Goal: Transaction & Acquisition: Obtain resource

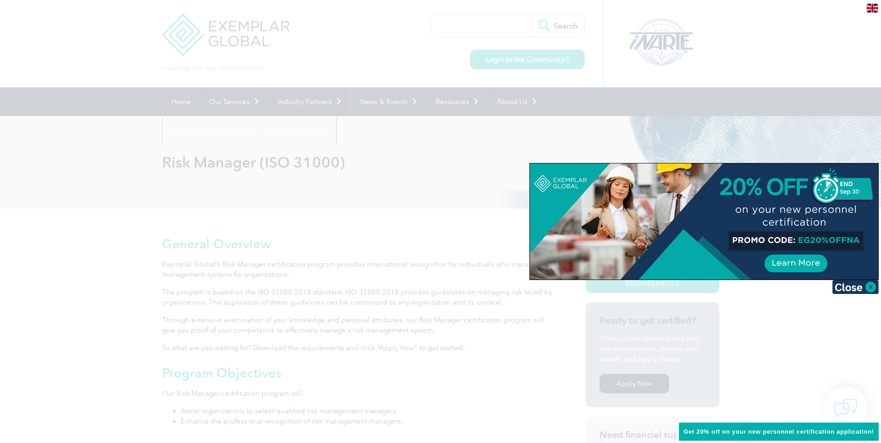
click at [869, 285] on img at bounding box center [855, 287] width 46 height 14
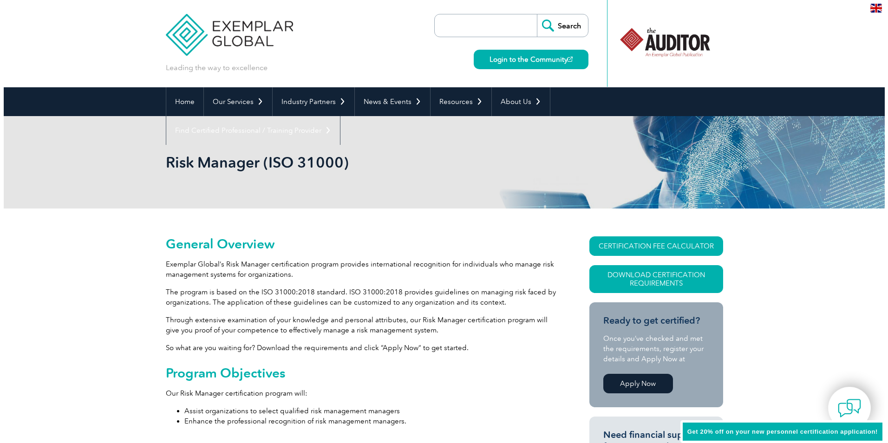
scroll to position [139, 0]
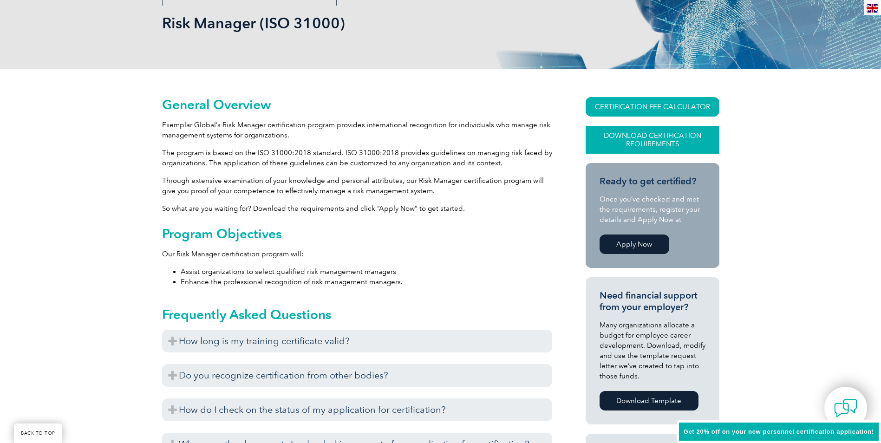
click at [644, 146] on link "Download Certification Requirements" at bounding box center [652, 140] width 134 height 28
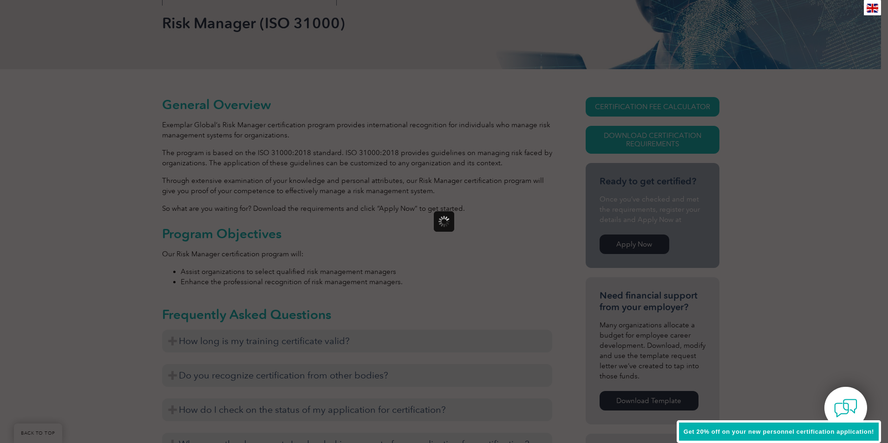
scroll to position [0, 0]
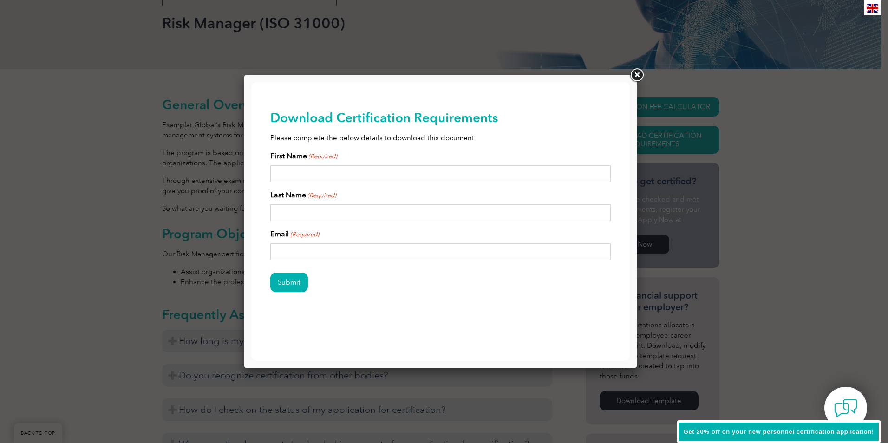
click at [353, 174] on input "First Name (Required)" at bounding box center [440, 173] width 341 height 17
type input "Fernando"
type input "dos Santos"
type input "fernando.xavier@advocaciageral.mg.gov.br"
click at [299, 285] on input "Submit" at bounding box center [289, 281] width 38 height 19
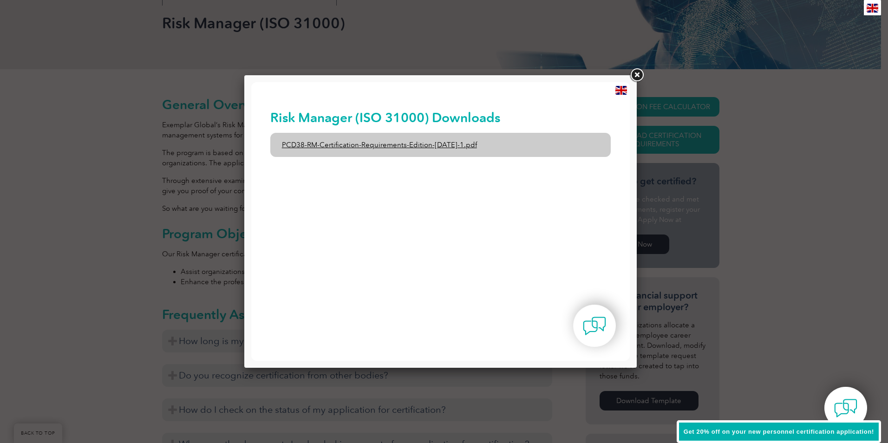
click at [382, 142] on link "PCD38-RM-Certification-Requirements-Edition-1-June-2020-1.pdf" at bounding box center [440, 145] width 341 height 24
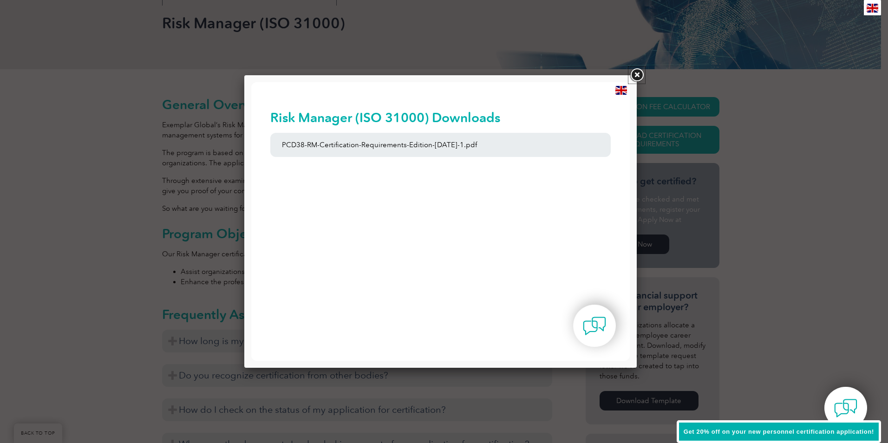
click at [637, 73] on link at bounding box center [636, 75] width 17 height 17
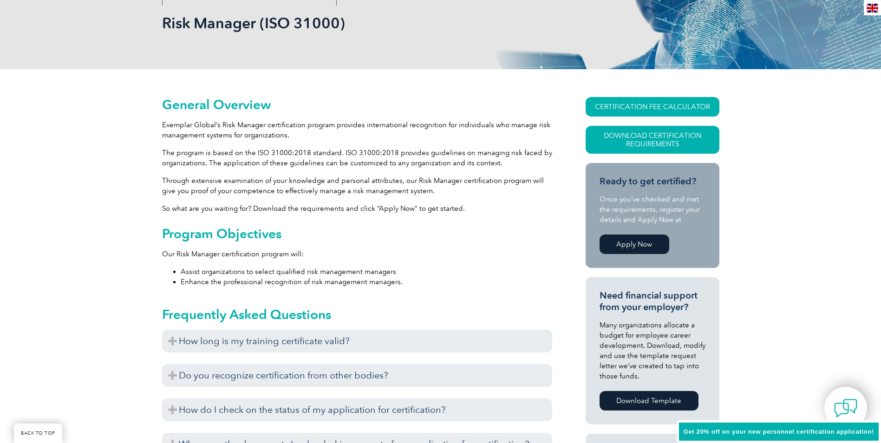
click at [870, 7] on img at bounding box center [872, 8] width 12 height 9
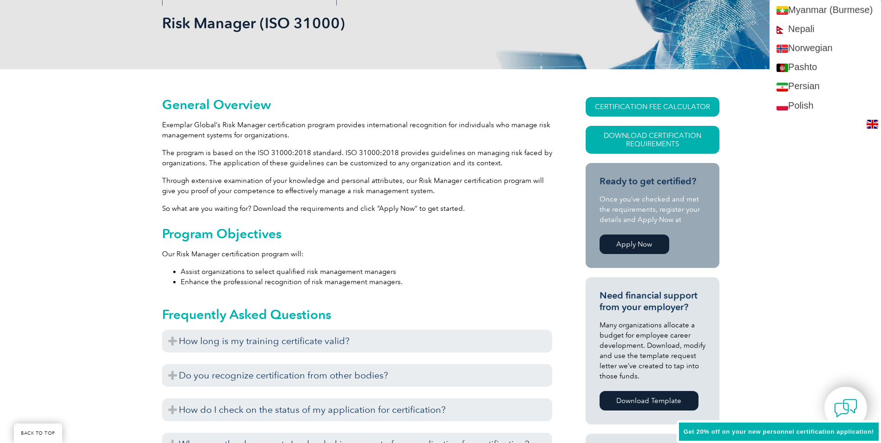
scroll to position [1254, 0]
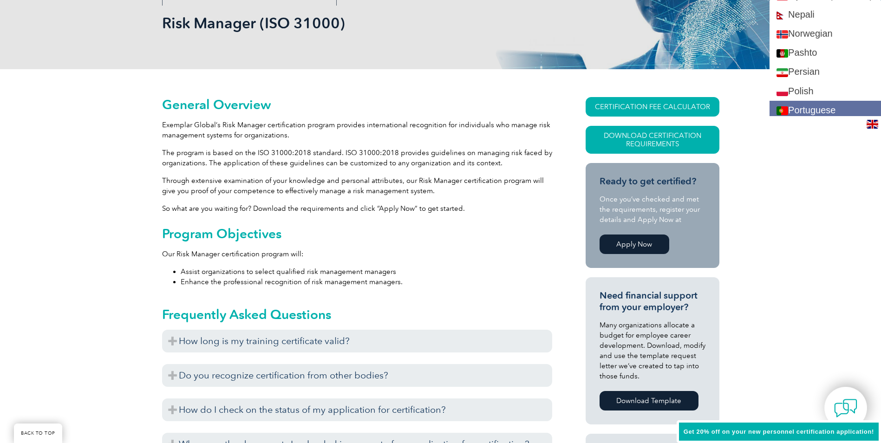
click at [806, 109] on link "Portuguese" at bounding box center [824, 110] width 111 height 19
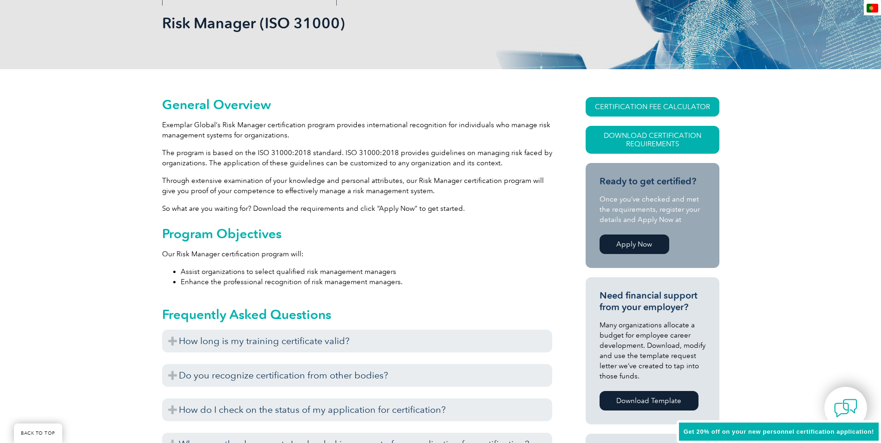
scroll to position [0, 0]
type input "Procurar"
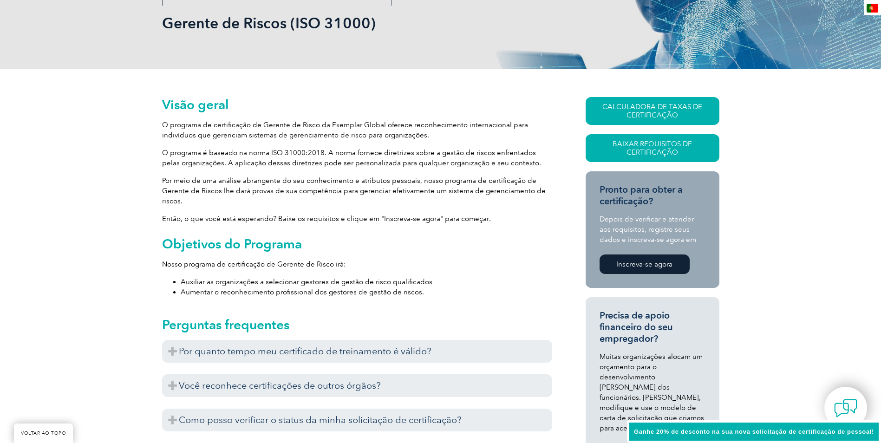
click at [868, 4] on img at bounding box center [872, 8] width 12 height 9
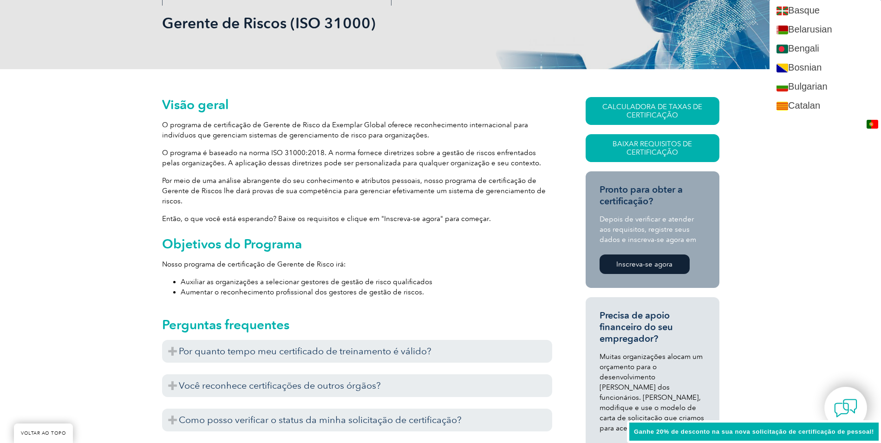
scroll to position [130, 0]
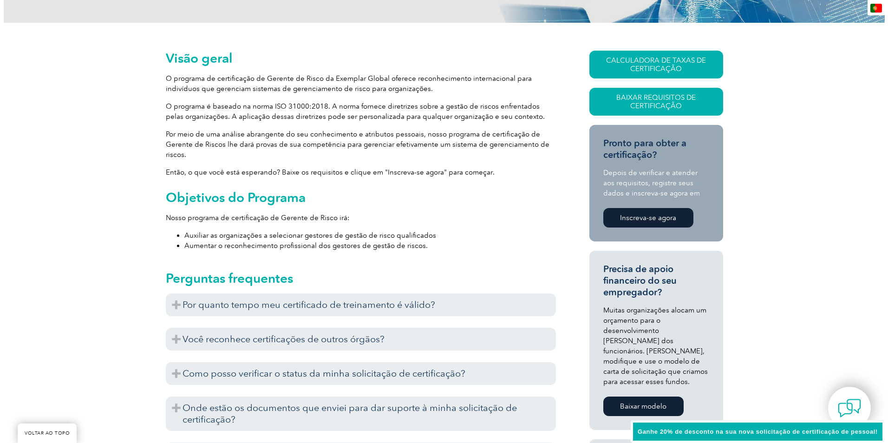
scroll to position [232, 0]
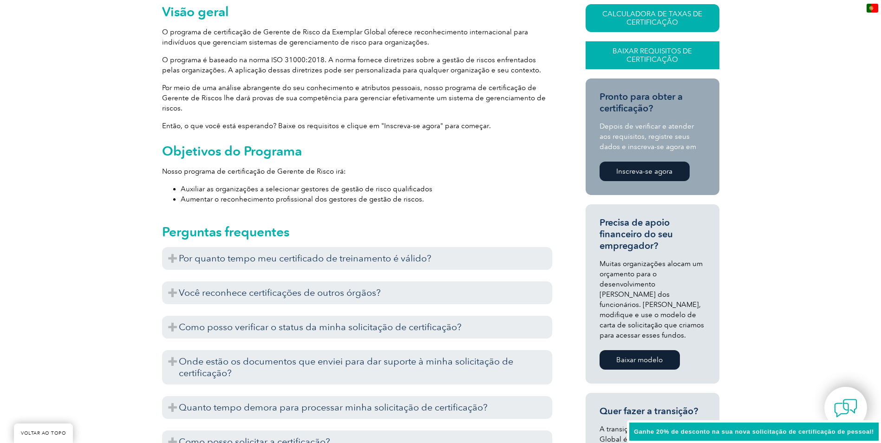
click at [641, 50] on font "Baixar Requisitos de Certificação" at bounding box center [651, 55] width 79 height 17
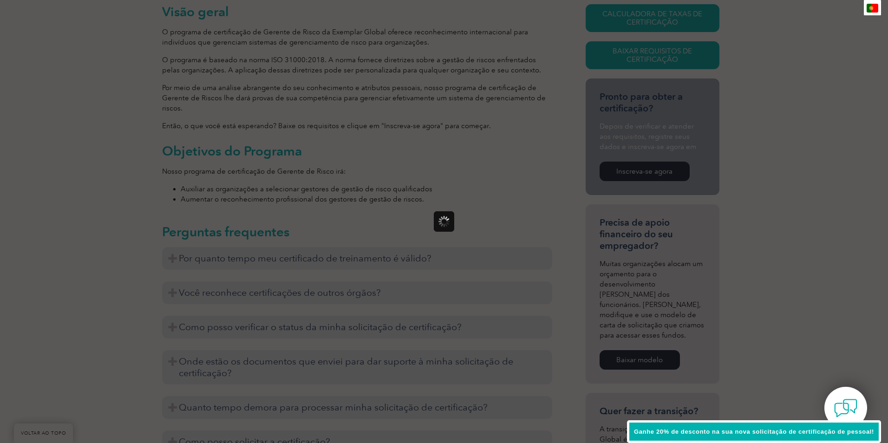
scroll to position [0, 0]
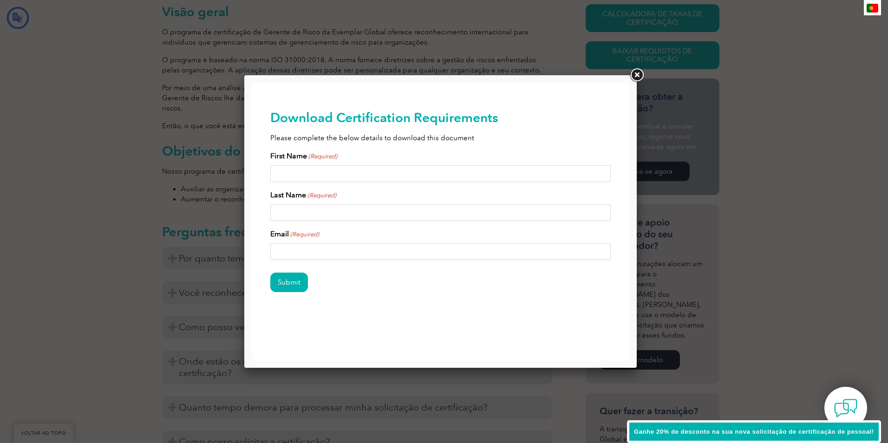
type input "Enviar"
click at [401, 173] on input "Primeiro nome (Obrigatório)" at bounding box center [440, 173] width 341 height 17
type input "Fernando"
type input "dos Santos"
type input "fernando.xavier@advocaciageral.mg.gov.br"
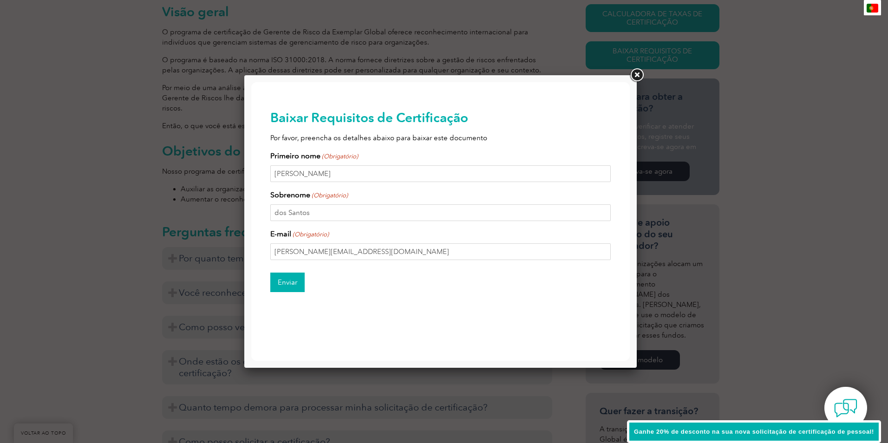
click at [291, 285] on input "Enviar" at bounding box center [287, 281] width 34 height 19
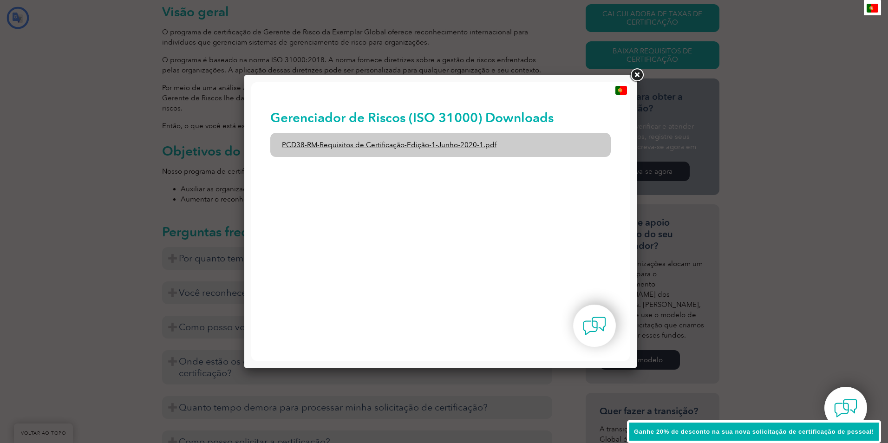
click at [402, 142] on font "PCD38-RM-Requisitos de Certificação-Edição-1-Junho-2020-1.pdf" at bounding box center [389, 145] width 214 height 8
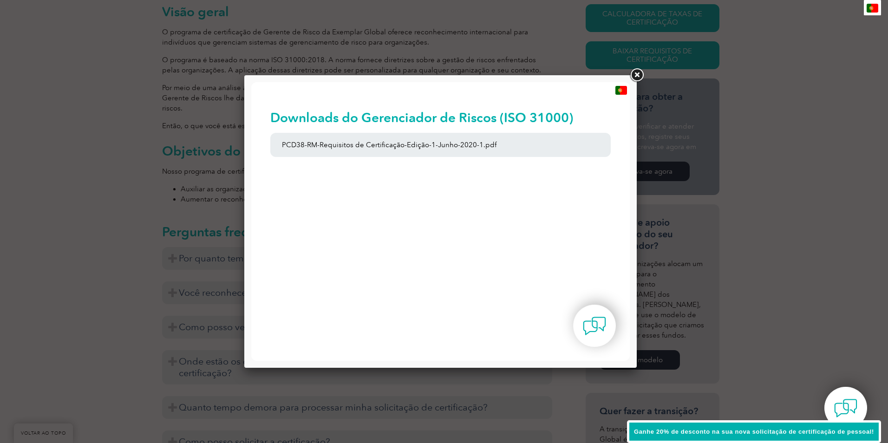
click at [559, 173] on div "Downloads do Gerenciador de Riscos (ISO 31000) PCD38-RM-Requisitos de Certifica…" at bounding box center [440, 137] width 341 height 110
click at [618, 88] on img at bounding box center [621, 90] width 12 height 9
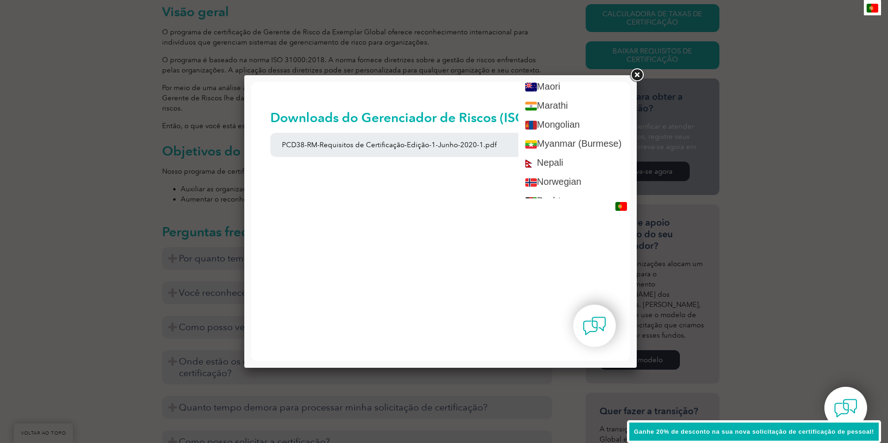
scroll to position [1300, 0]
click at [361, 260] on body "VOLTAR AO TOPO Liderando o caminho para a excelência ▼" at bounding box center [440, 221] width 378 height 279
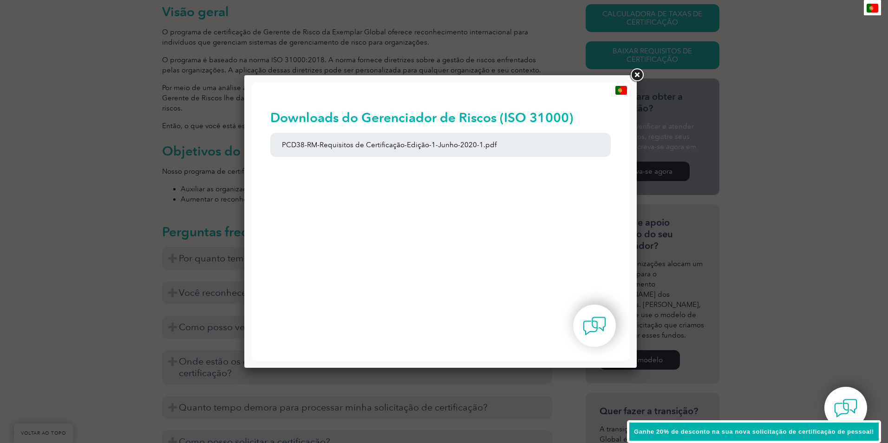
click at [474, 177] on div "Downloads do Gerenciador de Riscos (ISO 31000) PCD38-RM-Requisitos de Certifica…" at bounding box center [440, 137] width 341 height 110
click at [636, 74] on link at bounding box center [636, 75] width 17 height 17
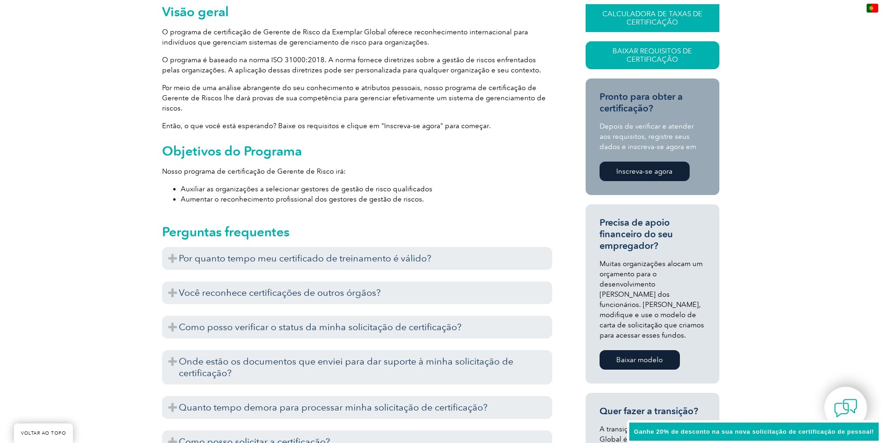
click at [643, 19] on font "CALCULADORA DE TAXAS DE CERTIFICAÇÃO" at bounding box center [652, 18] width 100 height 17
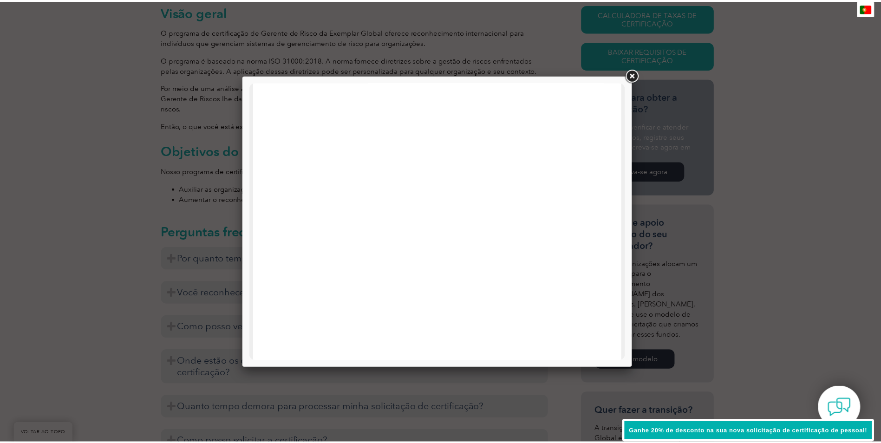
scroll to position [325, 0]
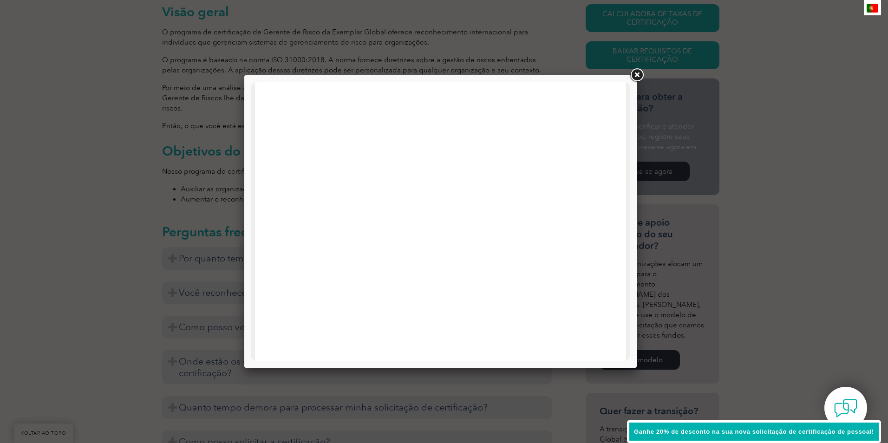
click at [636, 75] on link at bounding box center [636, 75] width 17 height 17
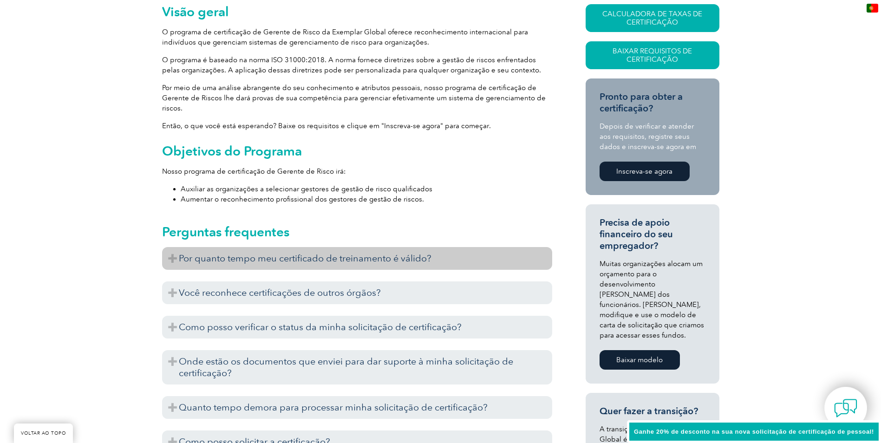
click at [244, 258] on font "Por quanto tempo meu certificado de treinamento é válido?" at bounding box center [305, 258] width 253 height 11
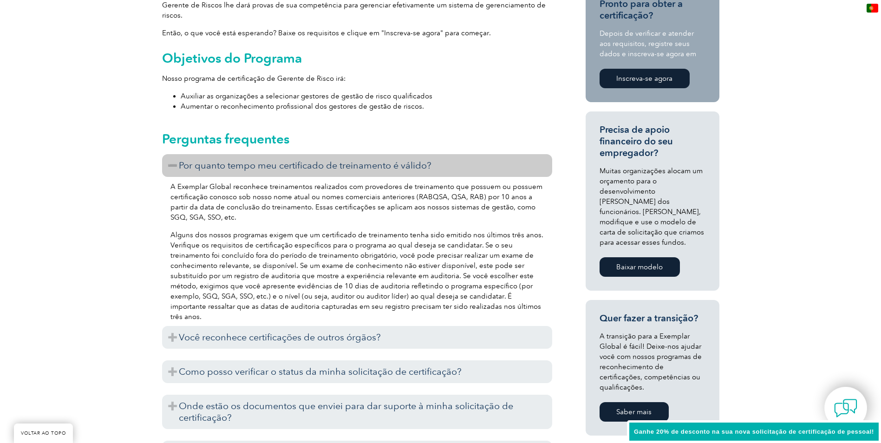
scroll to position [418, 0]
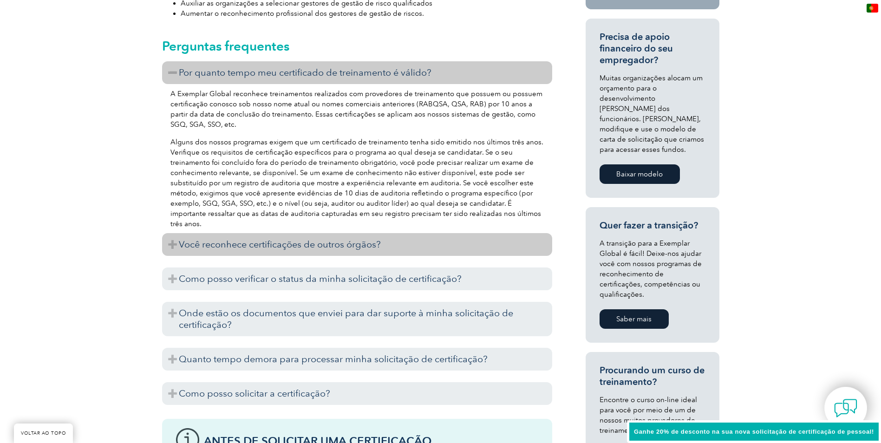
click at [162, 240] on h3 "Você reconhece certificações de outros órgãos?" at bounding box center [357, 244] width 390 height 23
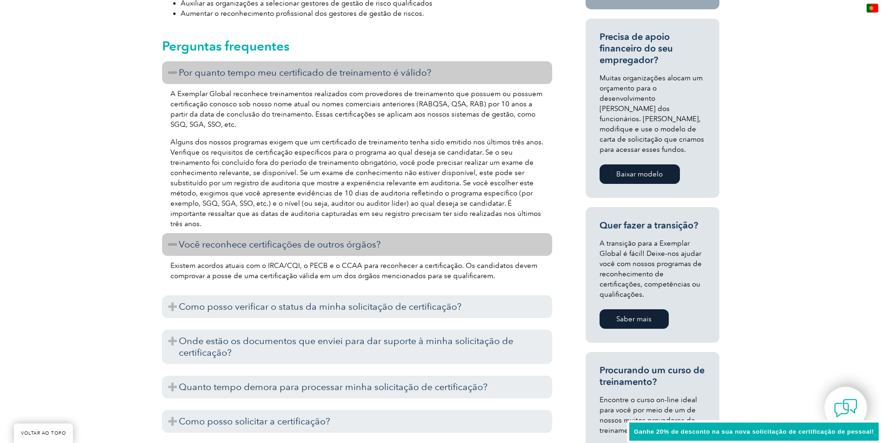
click at [162, 239] on h3 "Você reconhece certificações de outros órgãos?" at bounding box center [357, 244] width 390 height 23
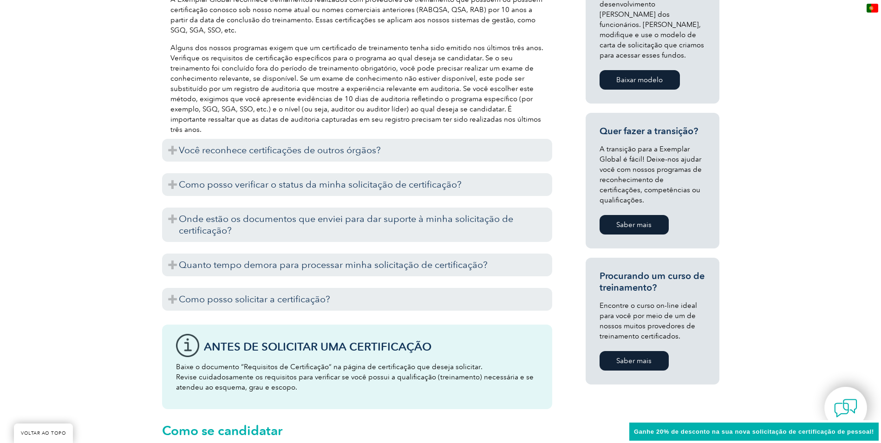
scroll to position [557, 0]
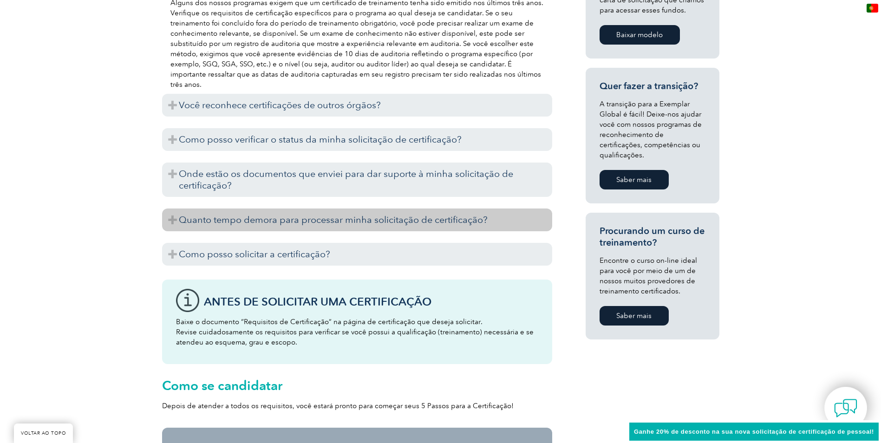
click at [165, 221] on h3 "Quanto tempo demora para processar minha solicitação de certificação?" at bounding box center [357, 219] width 390 height 23
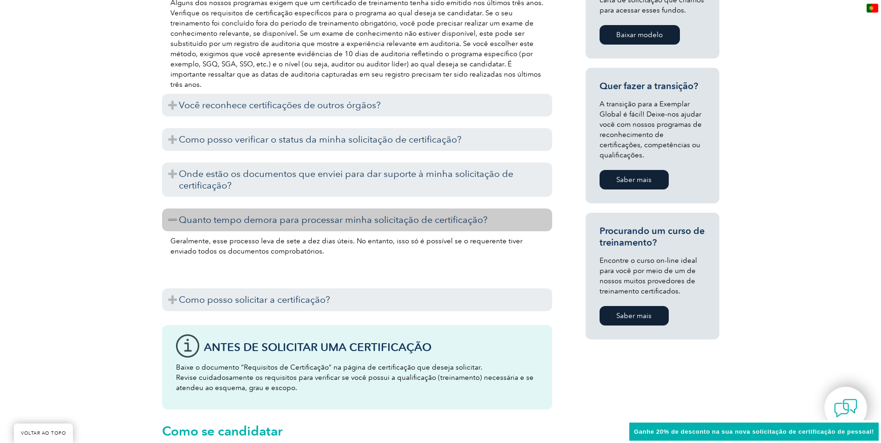
click at [165, 221] on h3 "Quanto tempo demora para processar minha solicitação de certificação?" at bounding box center [357, 219] width 390 height 23
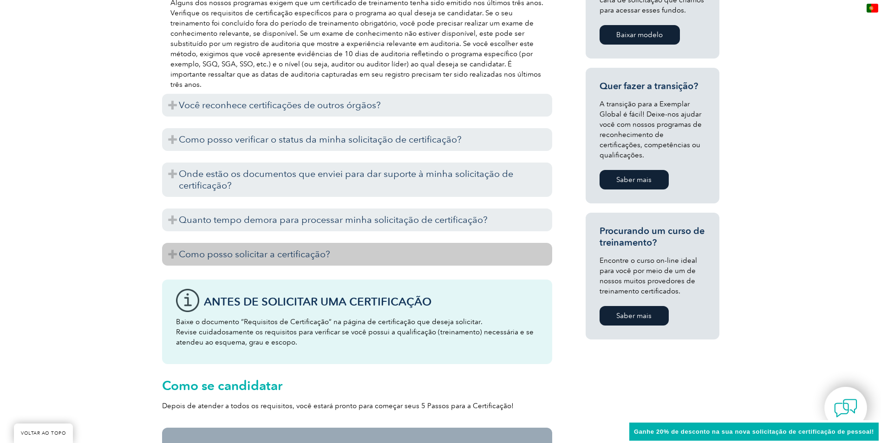
click at [166, 252] on h3 "Como posso solicitar a certificação?" at bounding box center [357, 254] width 390 height 23
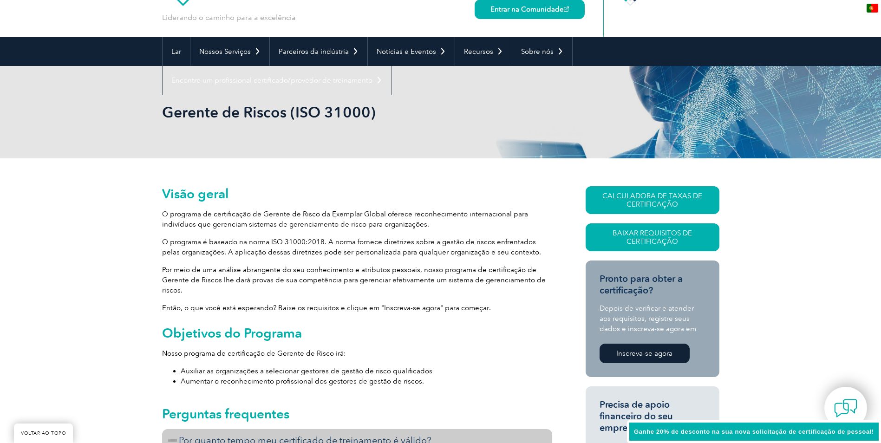
scroll to position [0, 0]
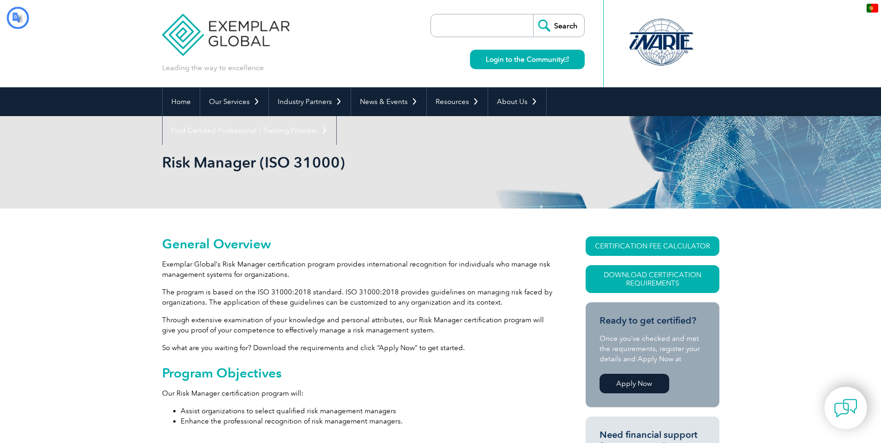
type input "Procurar"
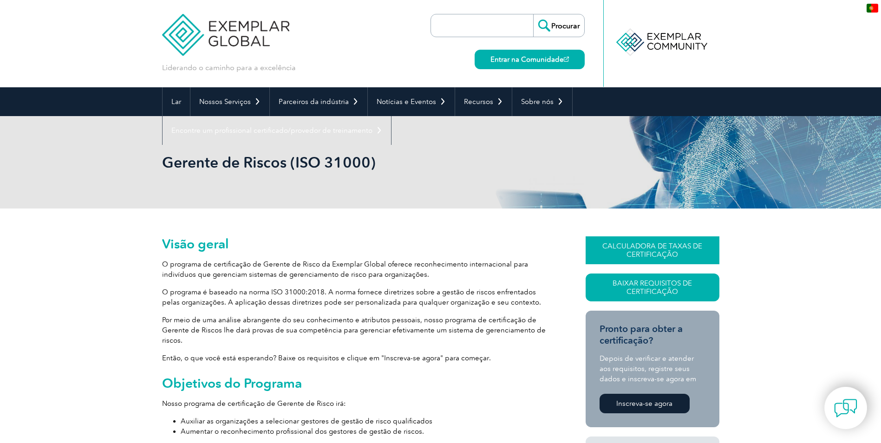
click at [628, 244] on font "CALCULADORA DE TAXAS DE CERTIFICAÇÃO" at bounding box center [652, 250] width 100 height 17
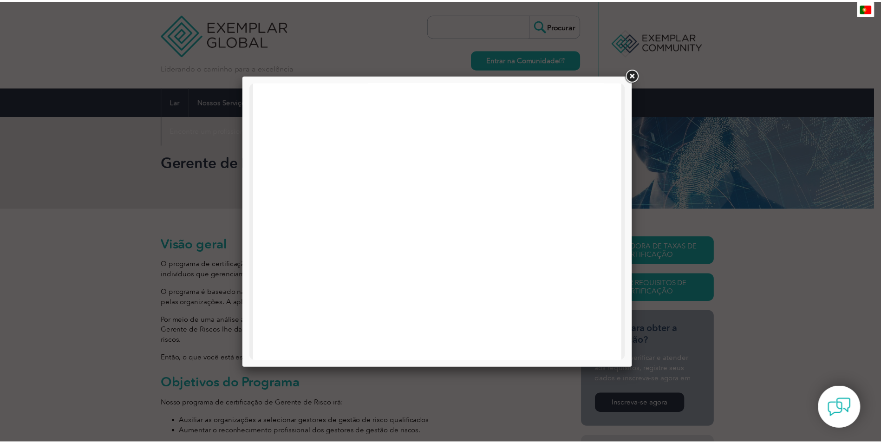
scroll to position [443, 0]
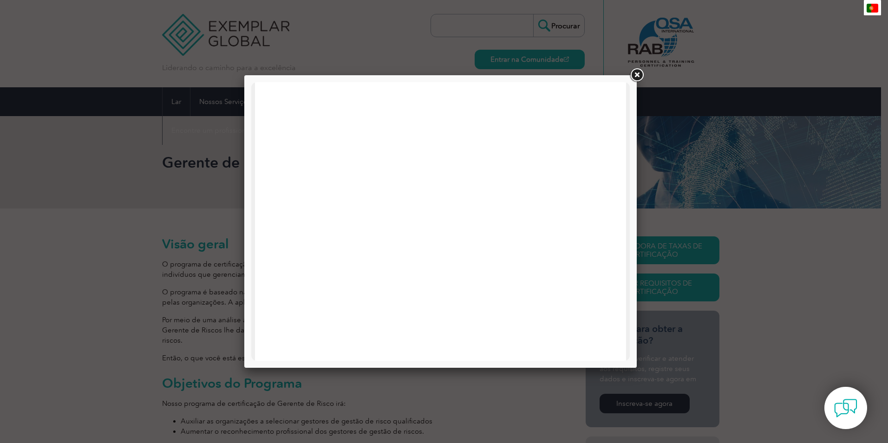
click at [636, 73] on link at bounding box center [636, 75] width 17 height 17
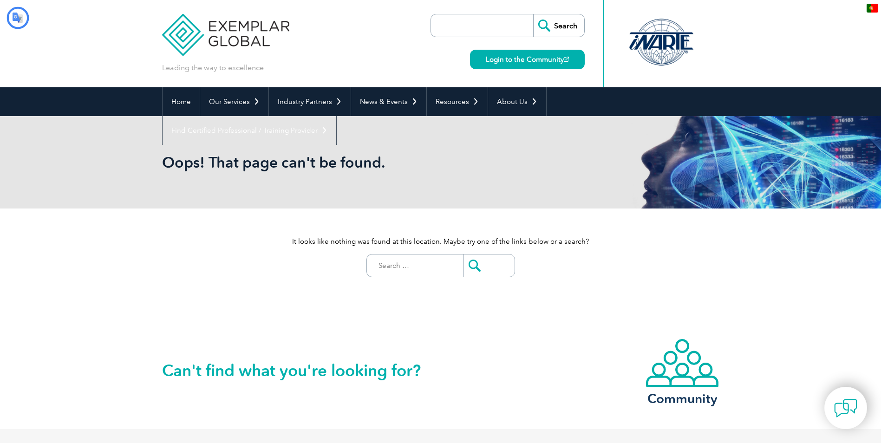
type input "Procurar"
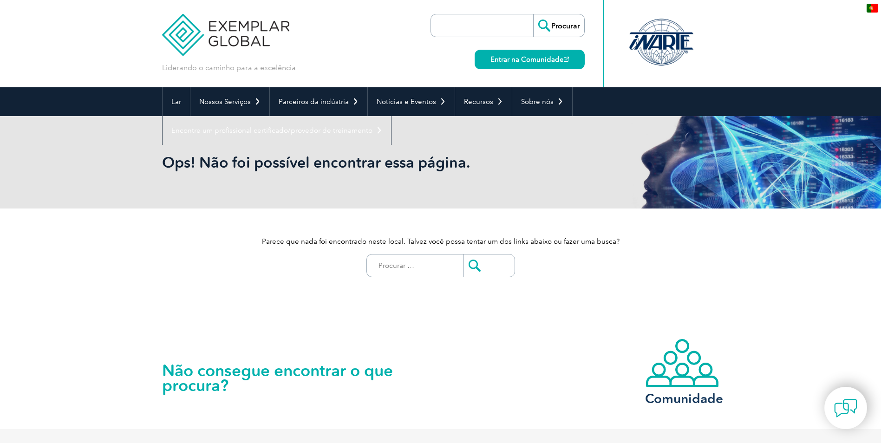
click at [415, 272] on input "Procurar:" at bounding box center [417, 265] width 92 height 22
click at [206, 263] on div "Parece que nada foi encontrado neste local. Talvez você possa tentar um dos lin…" at bounding box center [440, 258] width 557 height 101
click at [419, 264] on input "Procurar:" at bounding box center [417, 265] width 92 height 22
type input "risk"
click at [463, 254] on input "submit" at bounding box center [488, 265] width 51 height 22
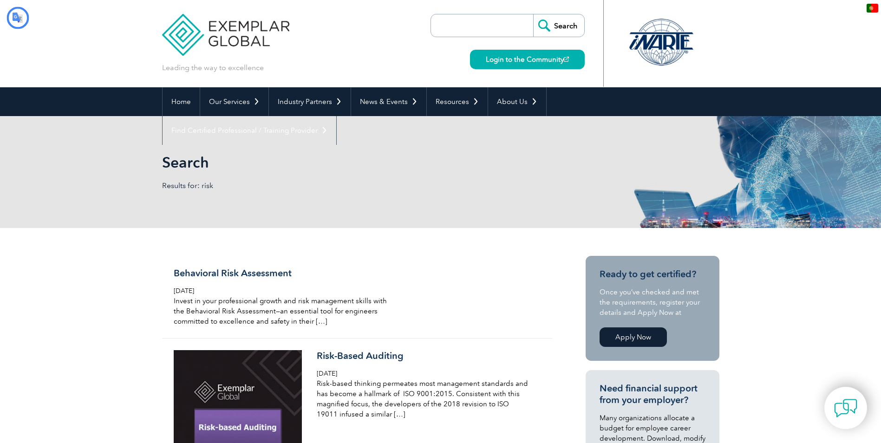
type input "Procurar"
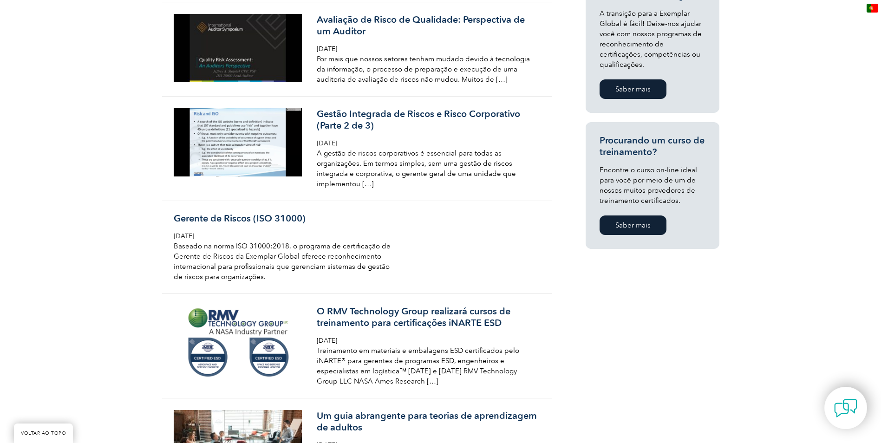
scroll to position [603, 0]
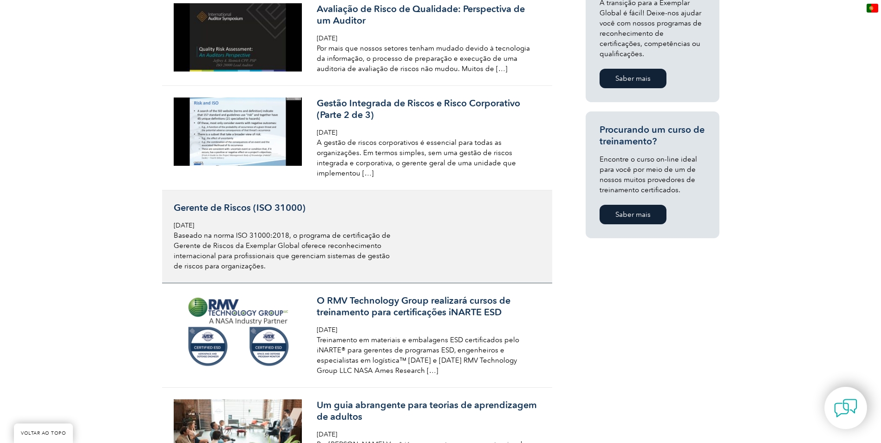
click at [259, 211] on font "Gerente de Riscos (ISO 31000)" at bounding box center [240, 207] width 132 height 11
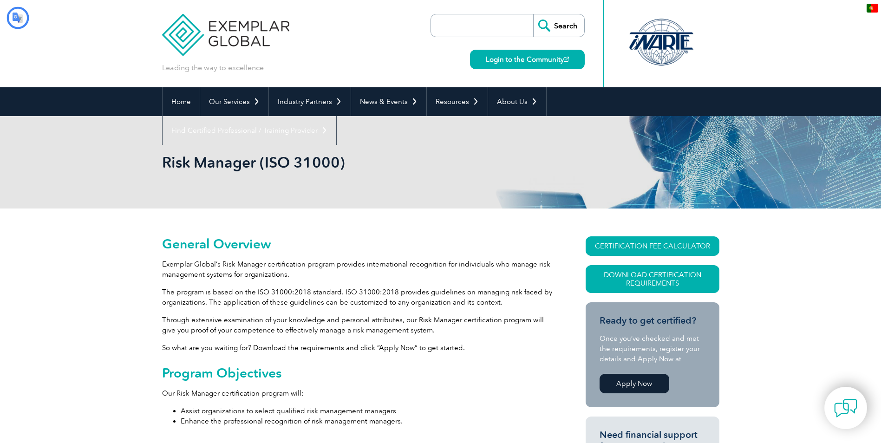
type input "Procurar"
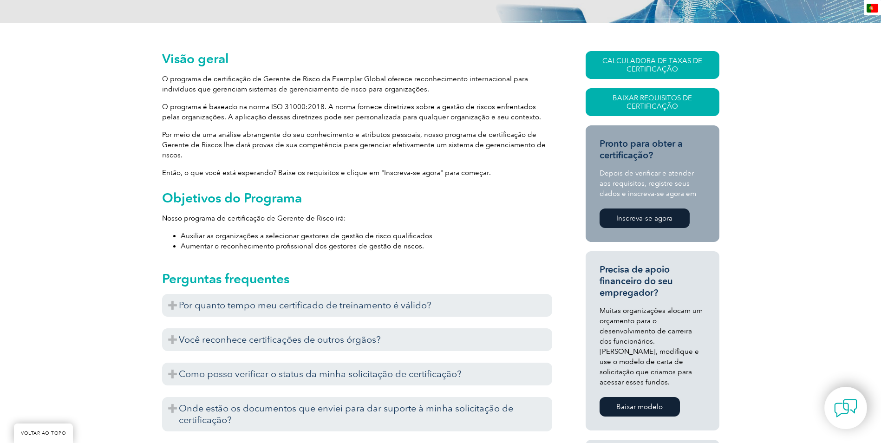
scroll to position [186, 0]
